Goal: Task Accomplishment & Management: Use online tool/utility

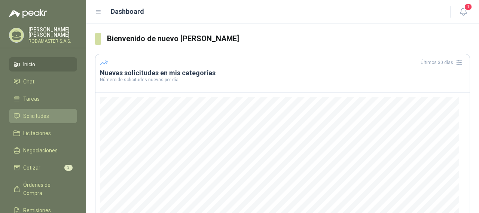
click at [39, 115] on span "Solicitudes" at bounding box center [36, 116] width 26 height 8
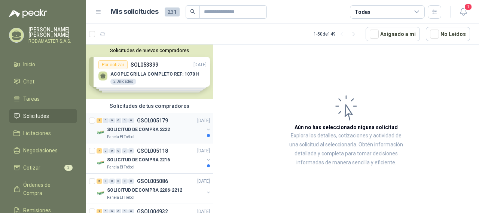
click at [151, 131] on p "SOLICITUD DE COMPRA 2222" at bounding box center [138, 129] width 63 height 7
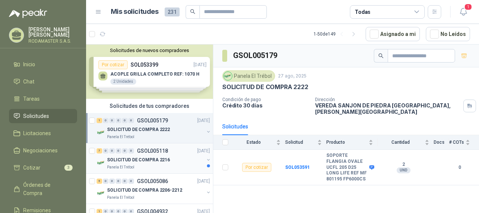
click at [130, 160] on p "SOLICITUD DE COMPRA 2216" at bounding box center [138, 160] width 63 height 7
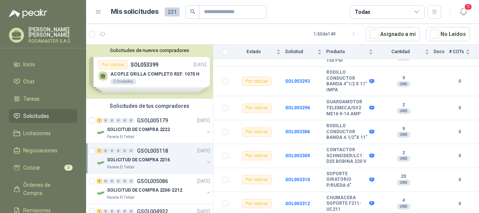
scroll to position [37, 0]
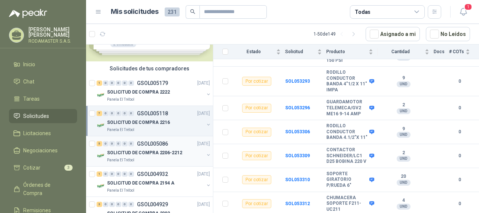
click at [133, 145] on div "0" at bounding box center [131, 143] width 6 height 5
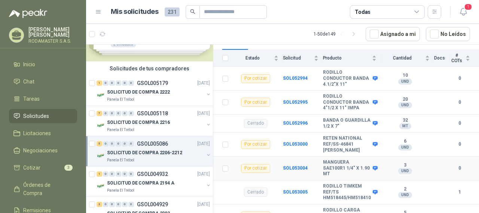
scroll to position [48, 0]
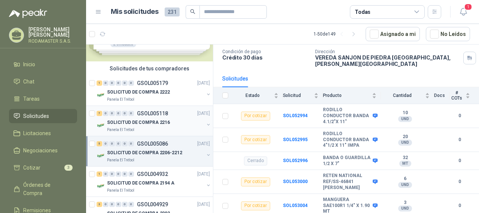
click at [127, 122] on p "SOLICITUD DE COMPRA 2216" at bounding box center [138, 122] width 63 height 7
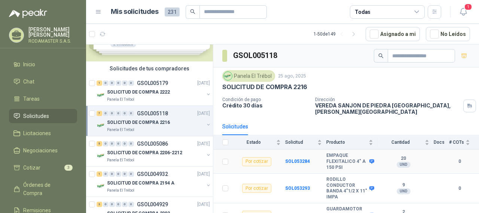
scroll to position [118, 0]
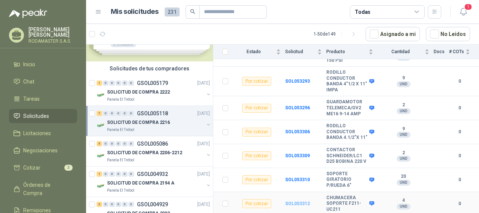
click at [300, 201] on b "SOL053312" at bounding box center [297, 203] width 25 height 5
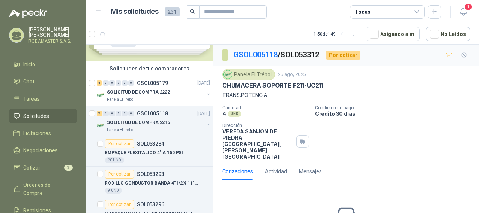
scroll to position [75, 0]
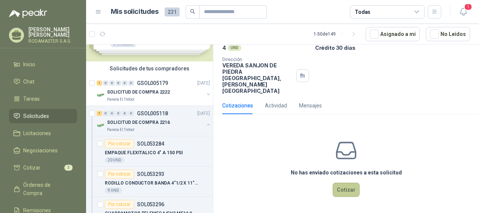
click at [339, 189] on button "Cotizar" at bounding box center [346, 190] width 27 height 14
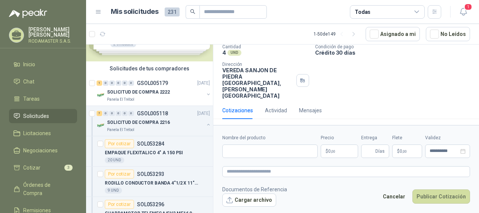
scroll to position [0, 0]
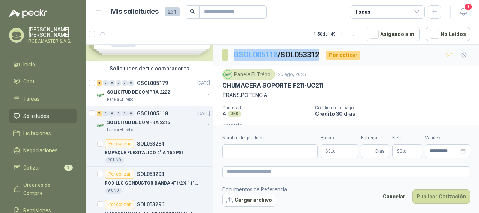
drag, startPoint x: 325, startPoint y: 54, endPoint x: 234, endPoint y: 50, distance: 90.7
click at [234, 50] on p "GSOL005118 / SOL053312" at bounding box center [277, 55] width 87 height 12
copy p "GSOL005118 / SOL053312"
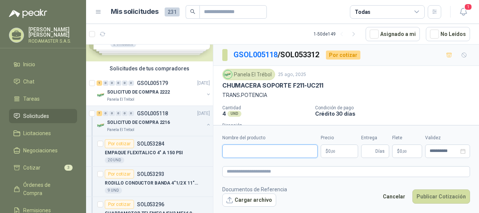
paste input "******"
type input "******"
click at [339, 151] on p "$ 0 ,00" at bounding box center [339, 151] width 37 height 13
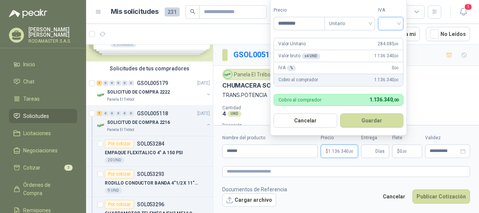
type input "*********"
click at [399, 25] on input "search" at bounding box center [391, 22] width 16 height 11
click at [394, 39] on div "19%" at bounding box center [393, 39] width 14 height 8
click at [357, 118] on button "Guardar" at bounding box center [373, 120] width 64 height 14
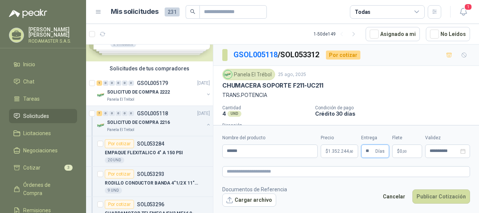
type input "**"
click at [412, 163] on form "**********" at bounding box center [346, 170] width 266 height 91
click at [440, 155] on div "**********" at bounding box center [447, 151] width 45 height 13
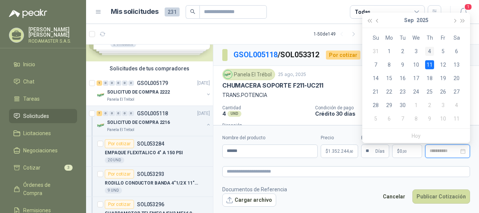
type input "**********"
click at [433, 48] on div "4" at bounding box center [429, 51] width 9 height 9
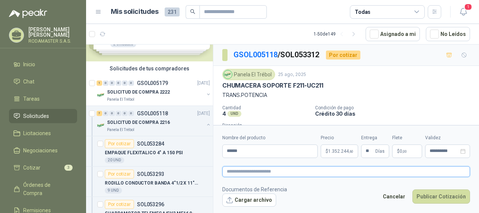
paste textarea "**********"
type textarea "**********"
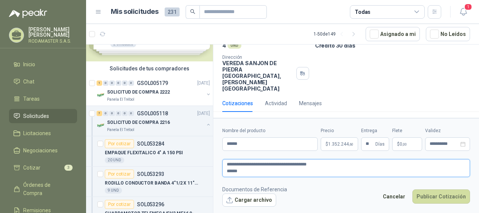
scroll to position [37, 0]
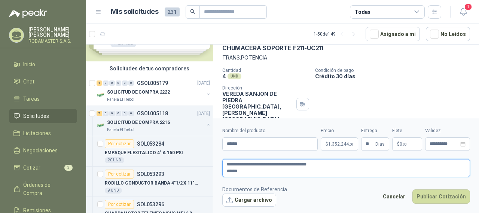
type textarea "**********"
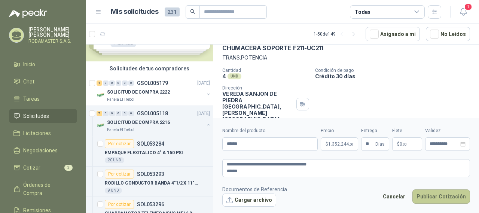
click at [433, 193] on button "Publicar Cotización" at bounding box center [442, 197] width 58 height 14
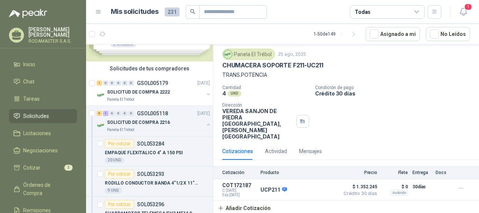
scroll to position [29, 0]
click at [305, 188] on button "Detalles" at bounding box center [317, 190] width 35 height 10
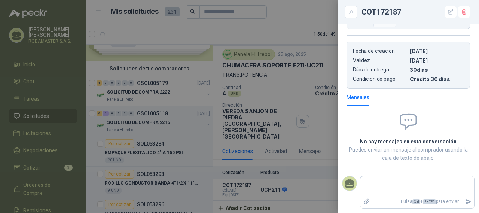
scroll to position [78, 0]
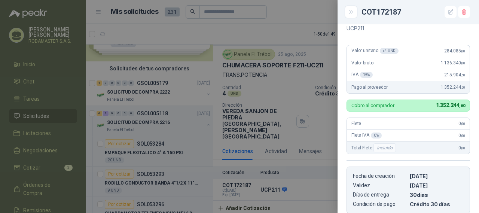
click at [277, 22] on div at bounding box center [239, 106] width 479 height 213
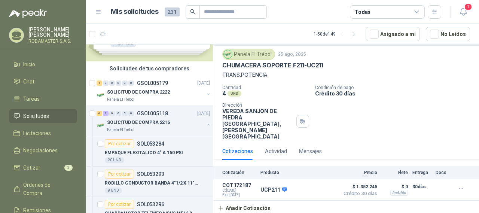
scroll to position [0, 0]
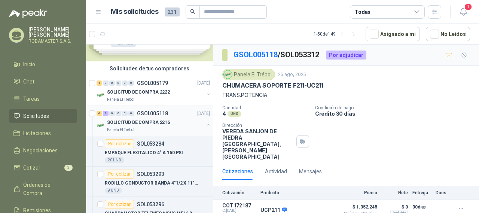
click at [140, 119] on p "SOLICITUD DE COMPRA 2216" at bounding box center [138, 122] width 63 height 7
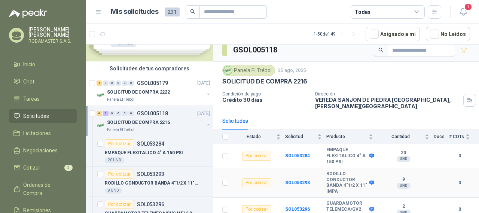
scroll to position [118, 0]
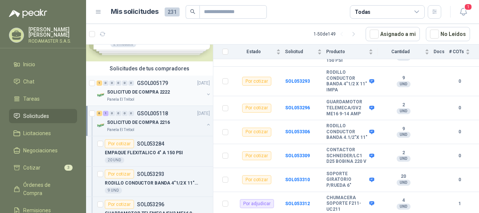
click at [129, 92] on p "SOLICITUD DE COMPRA 2222" at bounding box center [138, 92] width 63 height 7
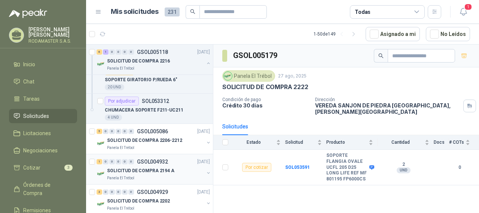
scroll to position [300, 0]
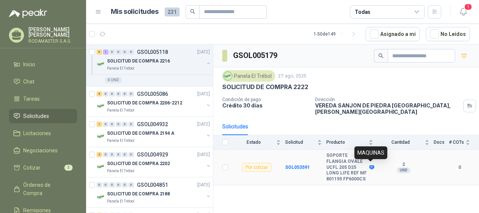
click at [373, 165] on icon at bounding box center [372, 167] width 5 height 4
click at [294, 167] on b "SOL053591" at bounding box center [297, 167] width 25 height 5
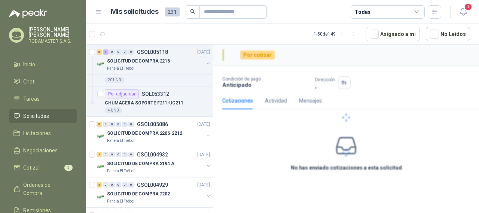
scroll to position [330, 0]
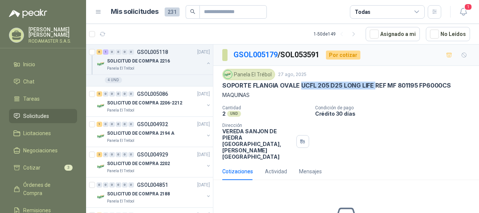
drag, startPoint x: 375, startPoint y: 85, endPoint x: 302, endPoint y: 88, distance: 73.9
click at [302, 88] on p "SOPORTE FLANGIA OVALE UCFL 205 D25 LONG LIFE REF MF 801195 FP6000CS" at bounding box center [336, 86] width 229 height 8
drag, startPoint x: 306, startPoint y: 80, endPoint x: 285, endPoint y: 94, distance: 25.7
click at [285, 94] on p "MAQUINAS" at bounding box center [346, 95] width 248 height 8
drag, startPoint x: 372, startPoint y: 86, endPoint x: 300, endPoint y: 87, distance: 71.9
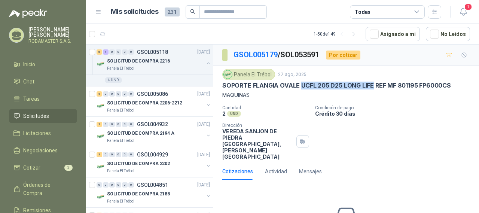
click at [300, 87] on p "SOPORTE FLANGIA OVALE UCFL 205 D25 LONG LIFE REF MF 801195 FP6000CS" at bounding box center [336, 86] width 229 height 8
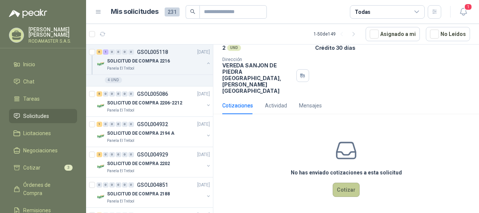
click at [344, 195] on button "Cotizar" at bounding box center [346, 190] width 27 height 14
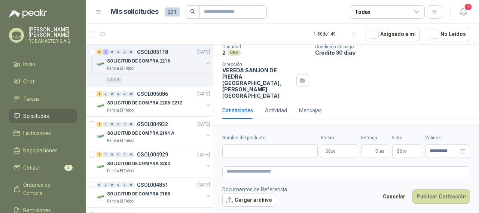
scroll to position [0, 0]
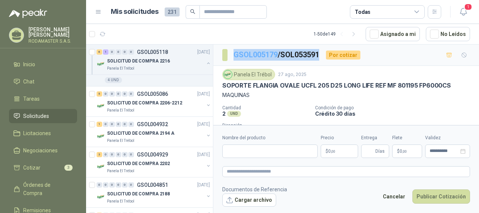
drag, startPoint x: 324, startPoint y: 56, endPoint x: 236, endPoint y: 56, distance: 88.0
click at [236, 56] on p "GSOL005179 / SOL053591" at bounding box center [277, 55] width 87 height 12
copy p "GSOL005179 / SOL053591"
